Goal: Communication & Community: Answer question/provide support

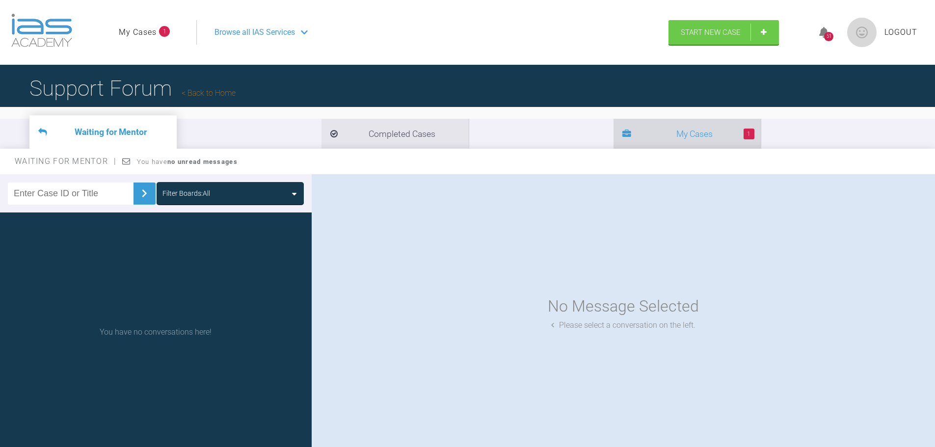
click at [613, 139] on li "1 My Cases" at bounding box center [686, 134] width 147 height 30
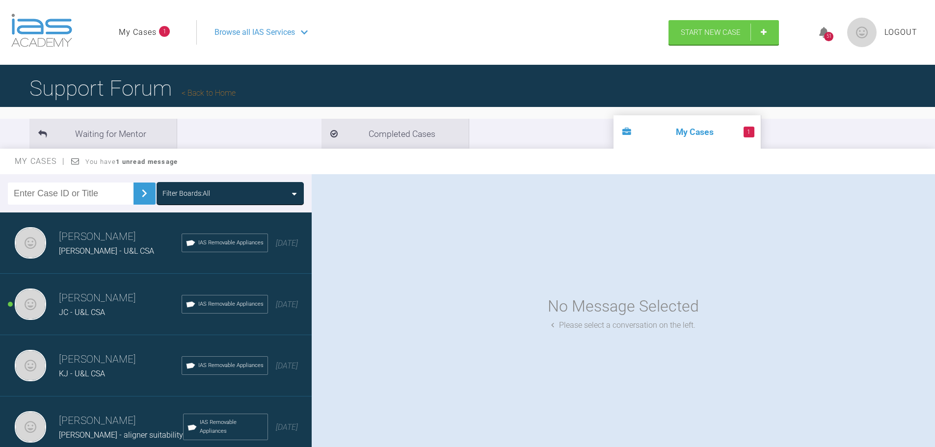
click at [96, 307] on div "JC - U&L CSA" at bounding box center [120, 312] width 123 height 13
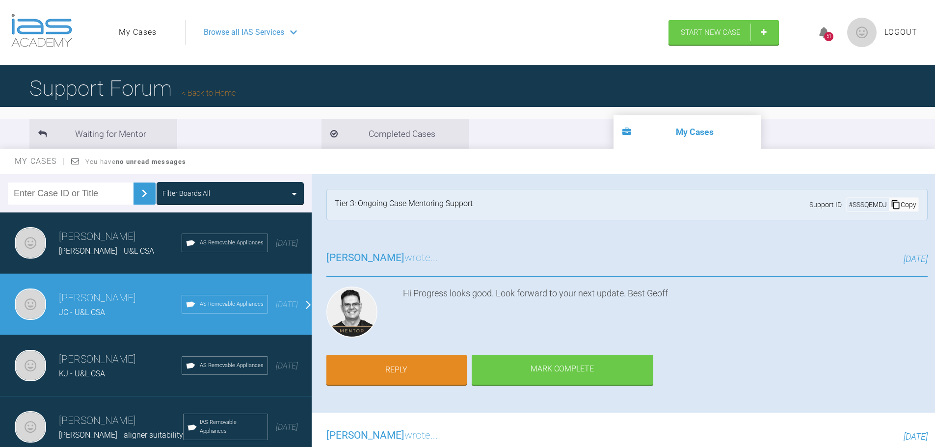
click at [686, 311] on div "Hi Progress looks good. Look forward to your next update. Best Geoff" at bounding box center [665, 314] width 524 height 55
click at [385, 366] on link "Reply" at bounding box center [396, 371] width 140 height 30
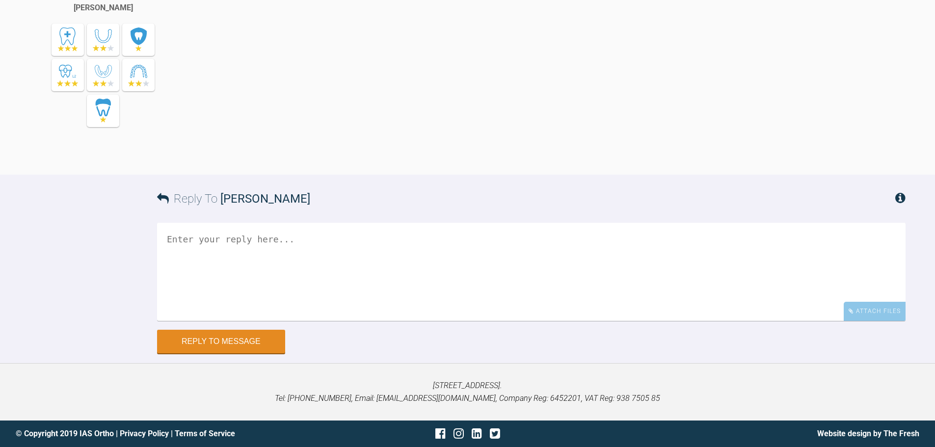
scroll to position [4455, 0]
click at [310, 256] on textarea at bounding box center [531, 272] width 748 height 98
type textarea "H"
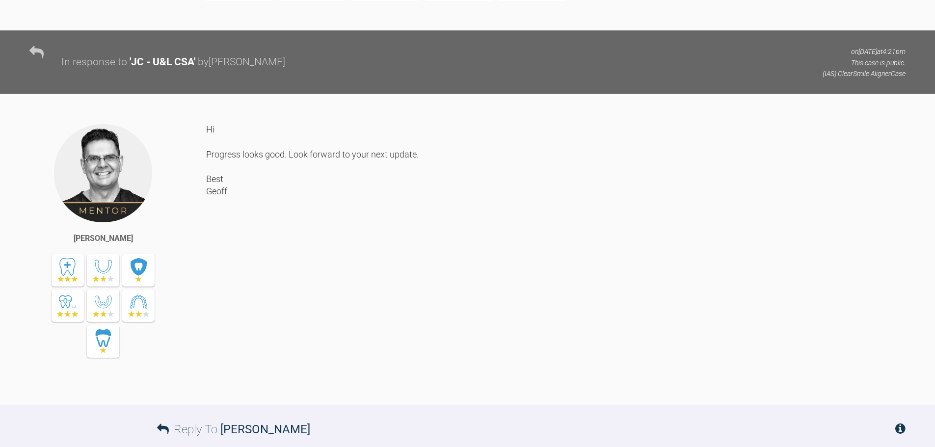
scroll to position [3964, 0]
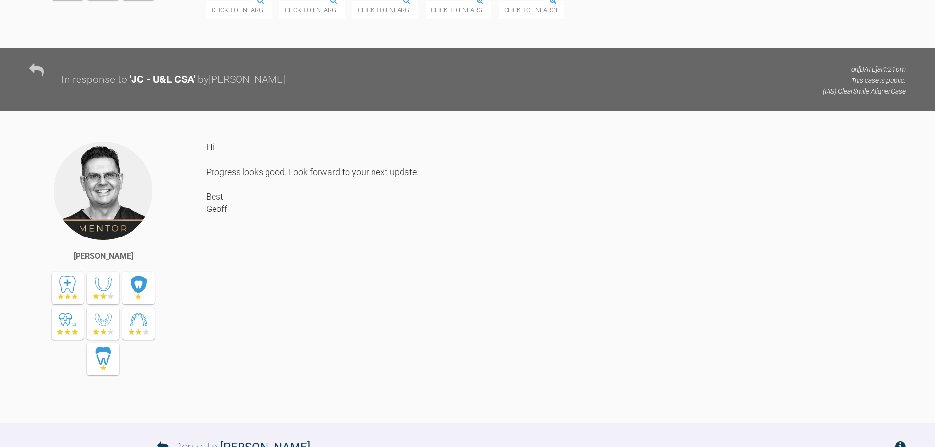
drag, startPoint x: 292, startPoint y: 78, endPoint x: 709, endPoint y: 81, distance: 416.5
copy div "- patient is managing well, is able to seat and remove the aligners well and al…"
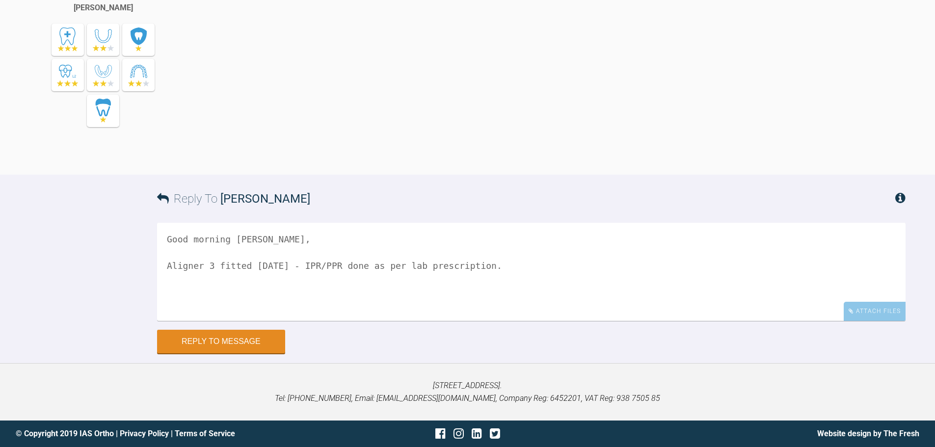
scroll to position [4455, 0]
click at [508, 270] on textarea "Good morning [PERSON_NAME], Aligner 3 fitted [DATE] - IPR/PPR done as per lab p…" at bounding box center [531, 272] width 748 height 98
paste textarea "- patient is managing well, is able to seat and remove the aligners well and al…"
drag, startPoint x: 491, startPoint y: 266, endPoint x: 479, endPoint y: 263, distance: 12.1
click at [479, 263] on textarea "Good morning [PERSON_NAME], Aligner 3 fitted [DATE] - IPR/PPR done as per lab p…" at bounding box center [531, 272] width 748 height 98
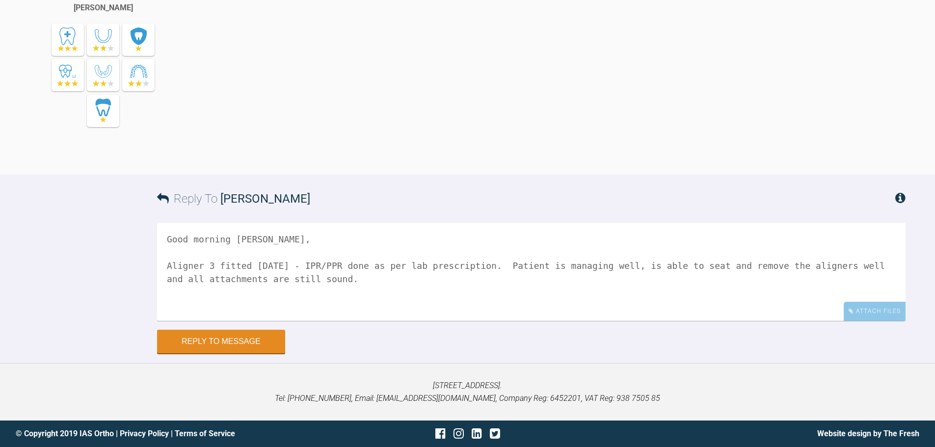
click at [530, 262] on textarea "Good morning [PERSON_NAME], Aligner 3 fitted [DATE] - IPR/PPR done as per lab p…" at bounding box center [531, 272] width 748 height 98
click at [623, 262] on textarea "Good morning [PERSON_NAME], Aligner 3 fitted [DATE] - IPR/PPR done as per lab p…" at bounding box center [531, 272] width 748 height 98
click at [471, 268] on textarea "Good morning [PERSON_NAME], Aligner 3 fitted [DATE] - IPR/PPR done as per lab p…" at bounding box center [531, 272] width 748 height 98
click at [619, 265] on textarea "Good morning [PERSON_NAME], Aligner 3 fitted [DATE] - IPR/PPR done as per lab p…" at bounding box center [531, 272] width 748 height 98
click at [420, 283] on textarea "Good morning [PERSON_NAME], Aligner 3 fitted [DATE] - IPR/PPR done as per lab p…" at bounding box center [531, 272] width 748 height 98
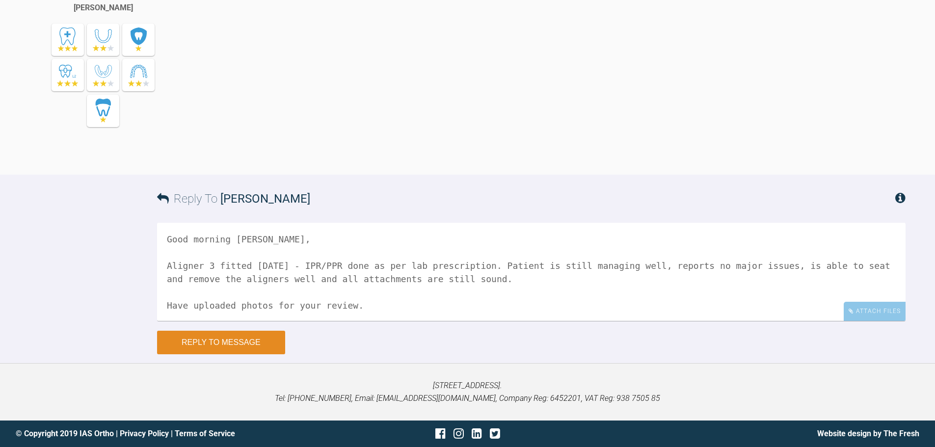
type textarea "Good morning [PERSON_NAME], Aligner 3 fitted [DATE] - IPR/PPR done as per lab p…"
click at [220, 340] on button "Reply to Message" at bounding box center [221, 343] width 128 height 24
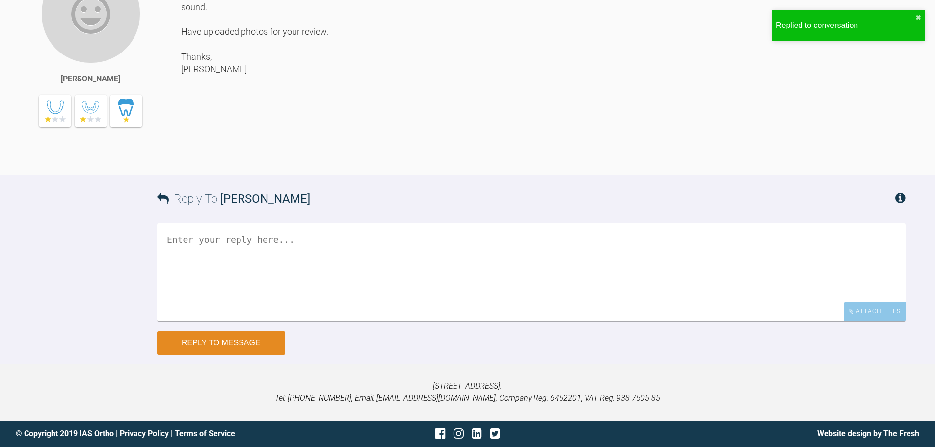
scroll to position [4759, 0]
click at [887, 310] on div "Attach Files" at bounding box center [874, 311] width 62 height 19
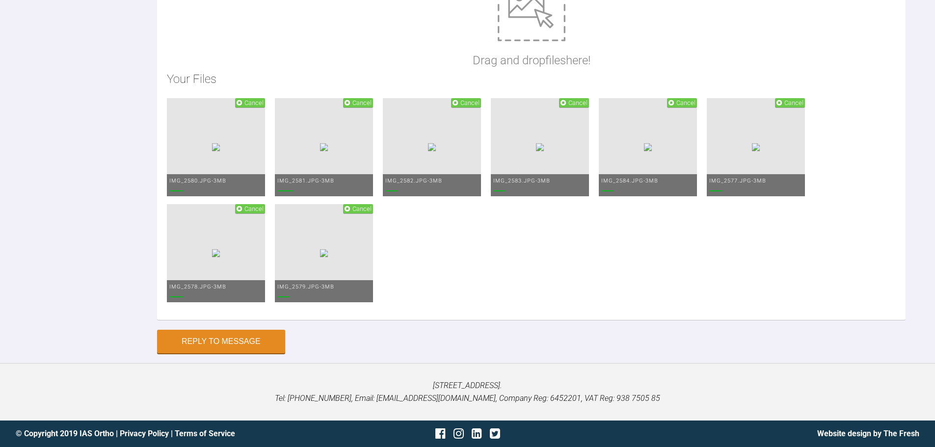
scroll to position [5111, 0]
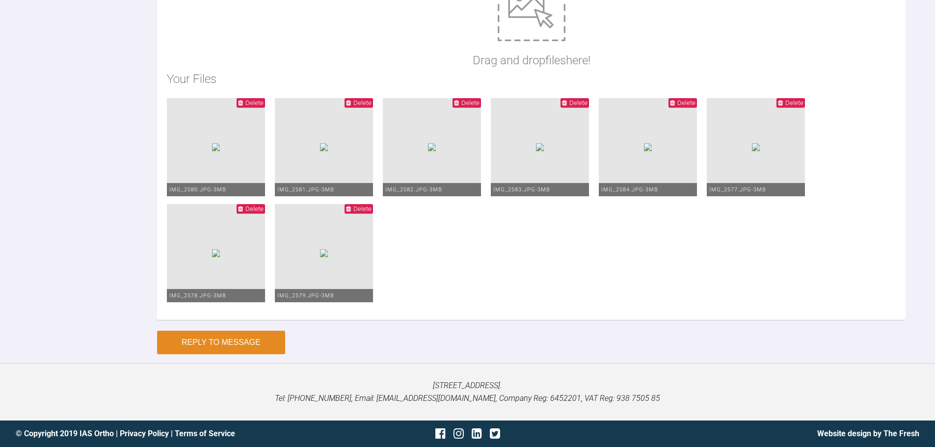
click at [221, 342] on button "Reply to Message" at bounding box center [221, 343] width 128 height 24
click at [381, 353] on div "Reply to Message" at bounding box center [531, 342] width 748 height 24
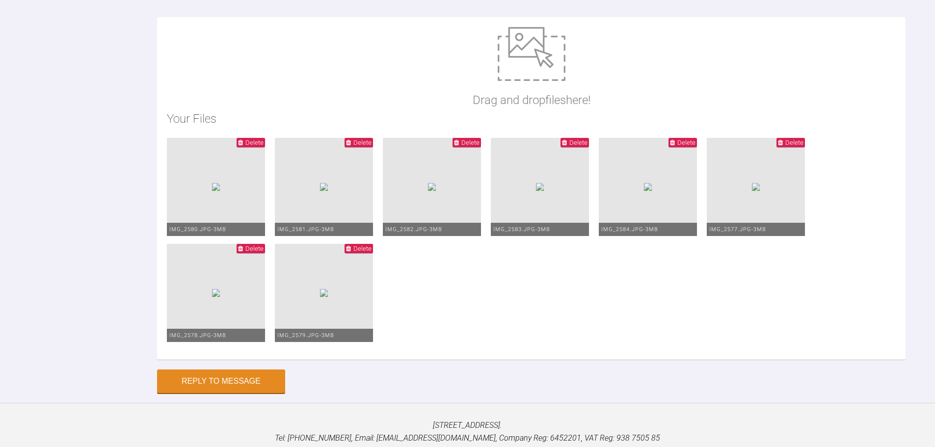
scroll to position [4866, 0]
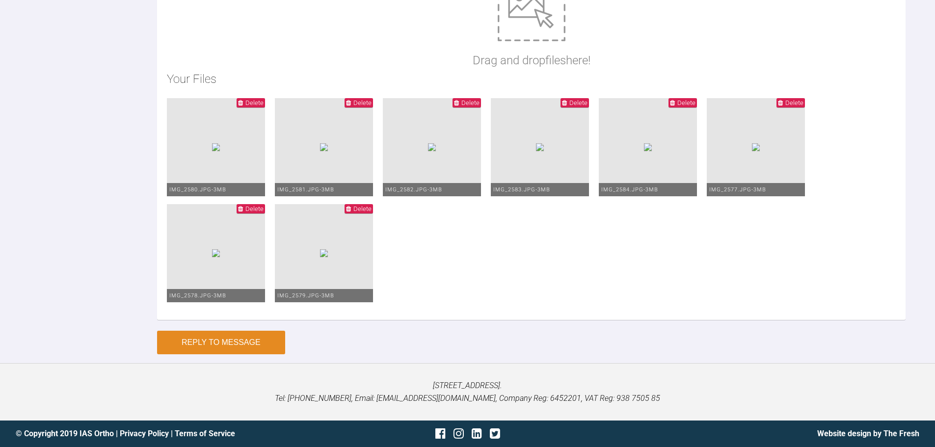
type textarea "Photos attached here."
click at [230, 344] on button "Reply to Message" at bounding box center [221, 343] width 128 height 24
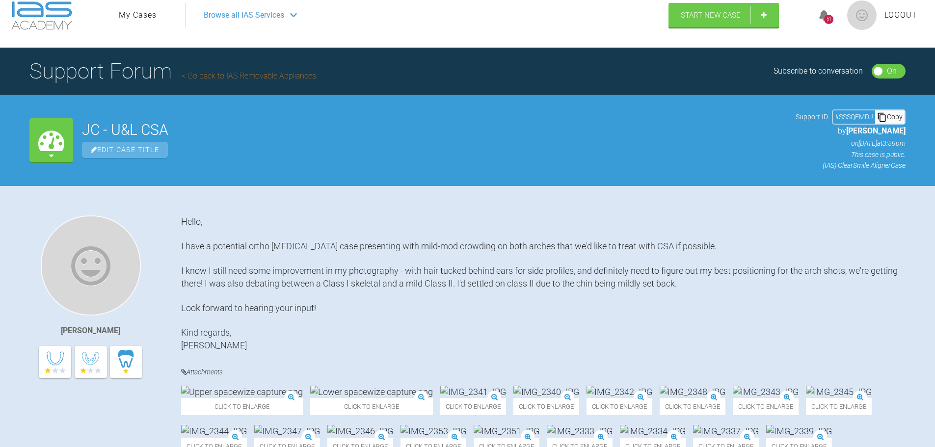
scroll to position [0, 0]
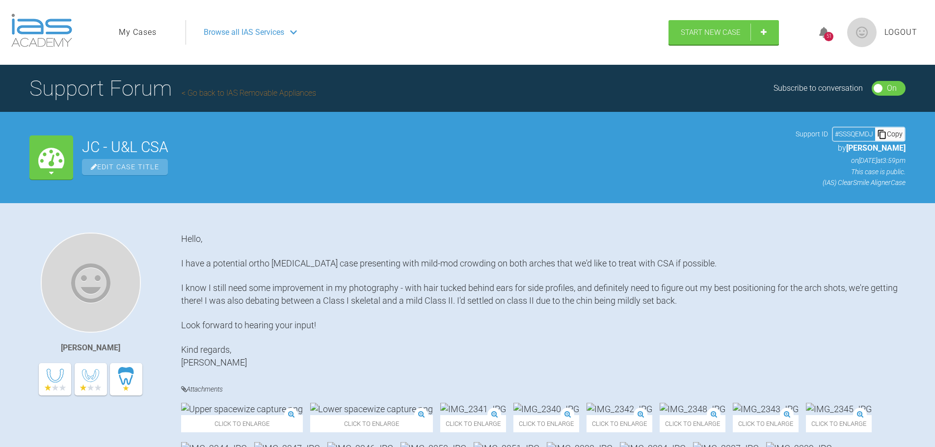
click at [130, 26] on link "My Cases" at bounding box center [138, 32] width 38 height 13
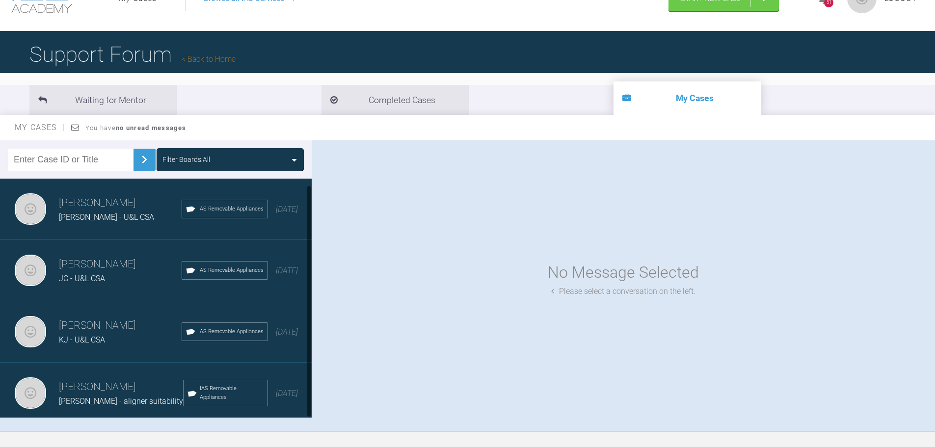
scroll to position [49, 0]
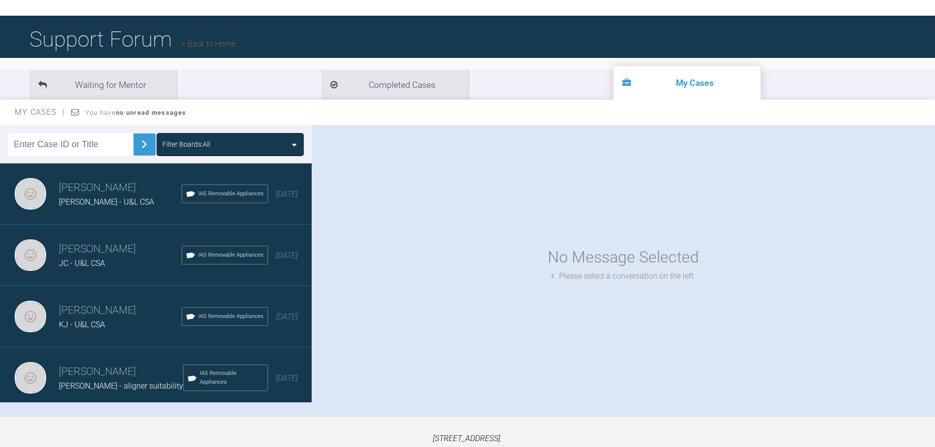
click at [129, 368] on h3 "[PERSON_NAME]" at bounding box center [121, 372] width 124 height 17
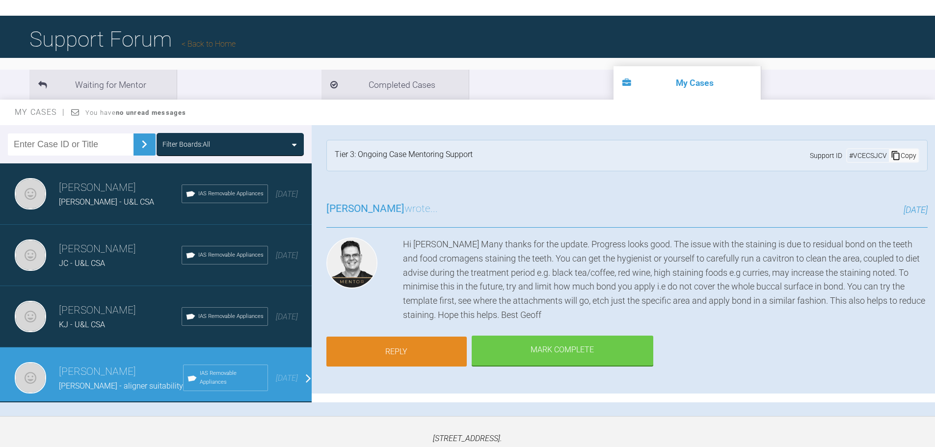
click at [401, 348] on link "Reply" at bounding box center [396, 352] width 140 height 30
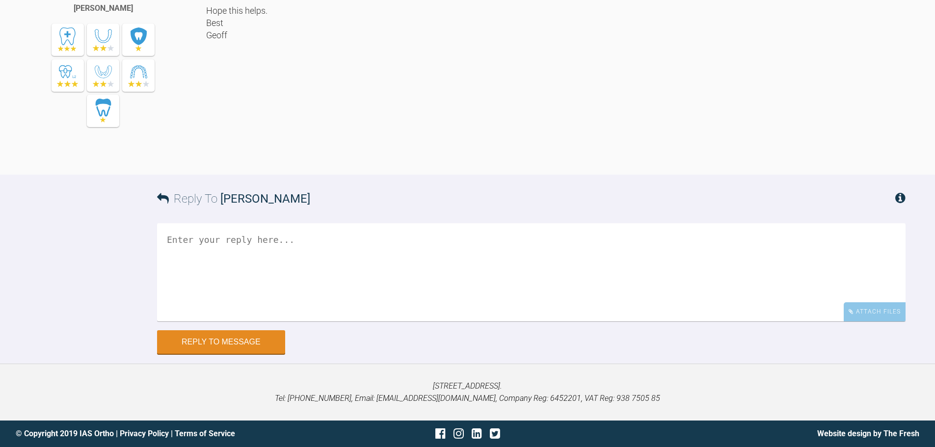
scroll to position [9133, 0]
click at [333, 321] on textarea at bounding box center [531, 272] width 748 height 98
click at [659, 295] on textarea "Thank you for the feedback [PERSON_NAME] - appreciated! The patient is definite…" at bounding box center [531, 272] width 748 height 98
click at [504, 318] on textarea "Thank you for the feedback [PERSON_NAME] - appreciated! The patient is definite…" at bounding box center [531, 272] width 748 height 98
click at [749, 288] on textarea "Thank you for the feedback [PERSON_NAME] - appreciated! The patient is definite…" at bounding box center [531, 272] width 748 height 98
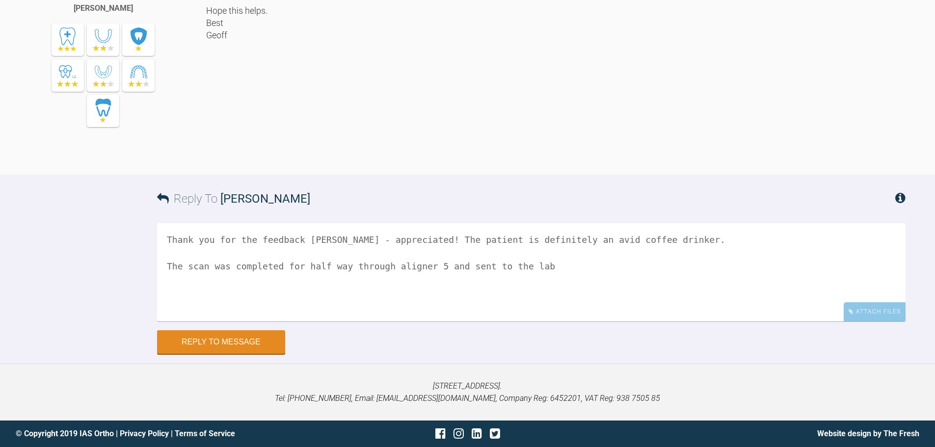
scroll to position [9182, 0]
click at [584, 275] on textarea "Thank you for the feedback [PERSON_NAME] - appreciated! The patient is definite…" at bounding box center [531, 272] width 748 height 98
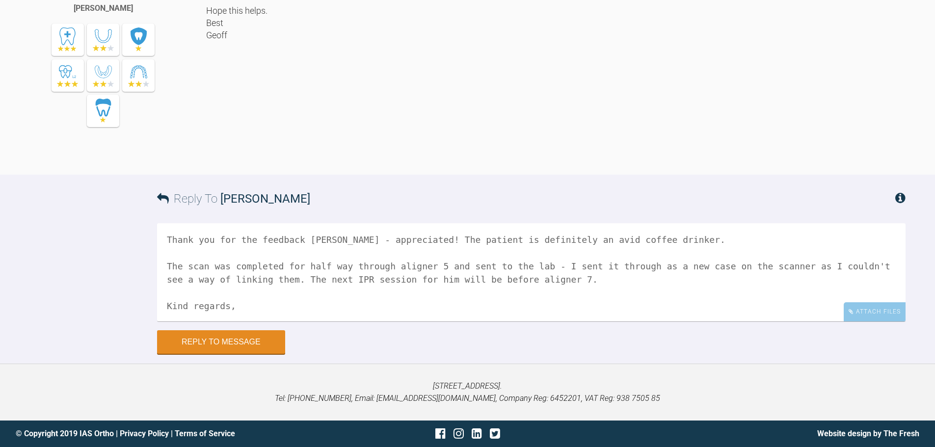
scroll to position [3, 0]
click at [620, 278] on textarea "Thank you for the feedback [PERSON_NAME] - appreciated! The patient is definite…" at bounding box center [531, 272] width 748 height 98
click at [241, 277] on textarea "Thank you for the feedback [PERSON_NAME] - appreciated! The patient is definite…" at bounding box center [531, 272] width 748 height 98
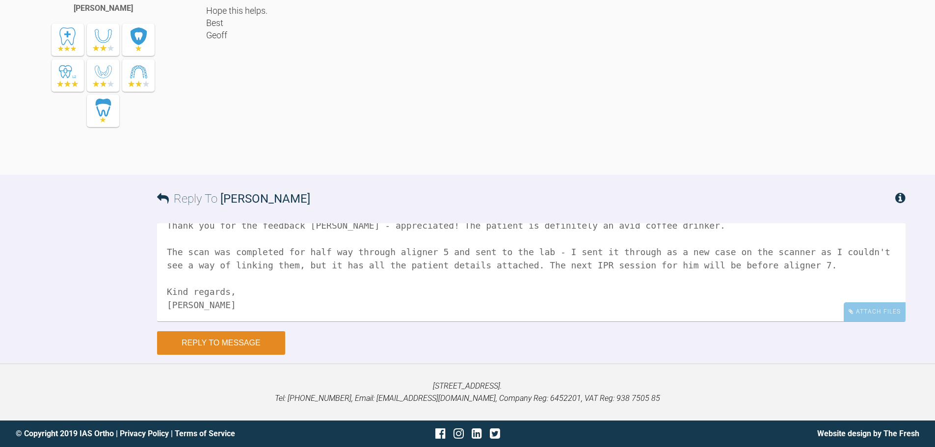
type textarea "Thank you for the feedback [PERSON_NAME] - appreciated! The patient is definite…"
click at [251, 340] on button "Reply to Message" at bounding box center [221, 343] width 128 height 24
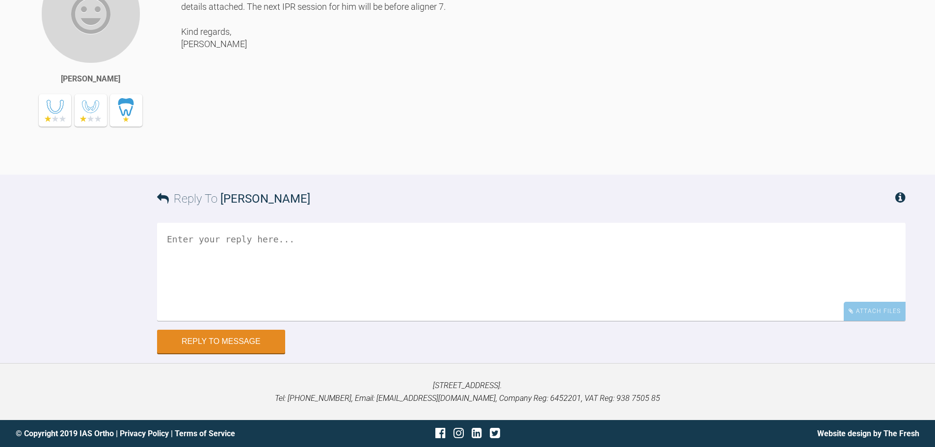
scroll to position [9289, 0]
